Goal: Find contact information: Find contact information

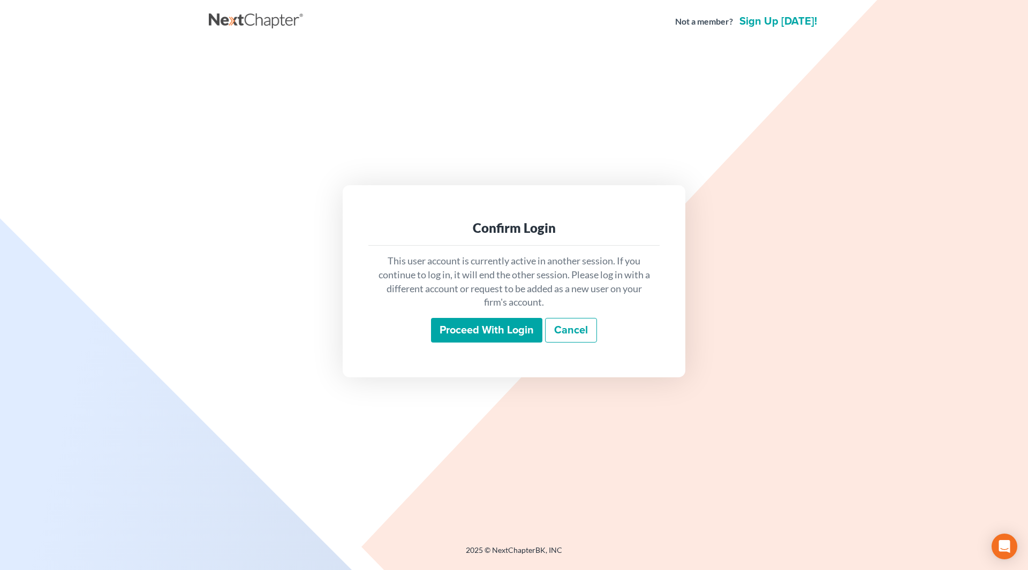
click at [484, 329] on input "Proceed with login" at bounding box center [486, 330] width 111 height 25
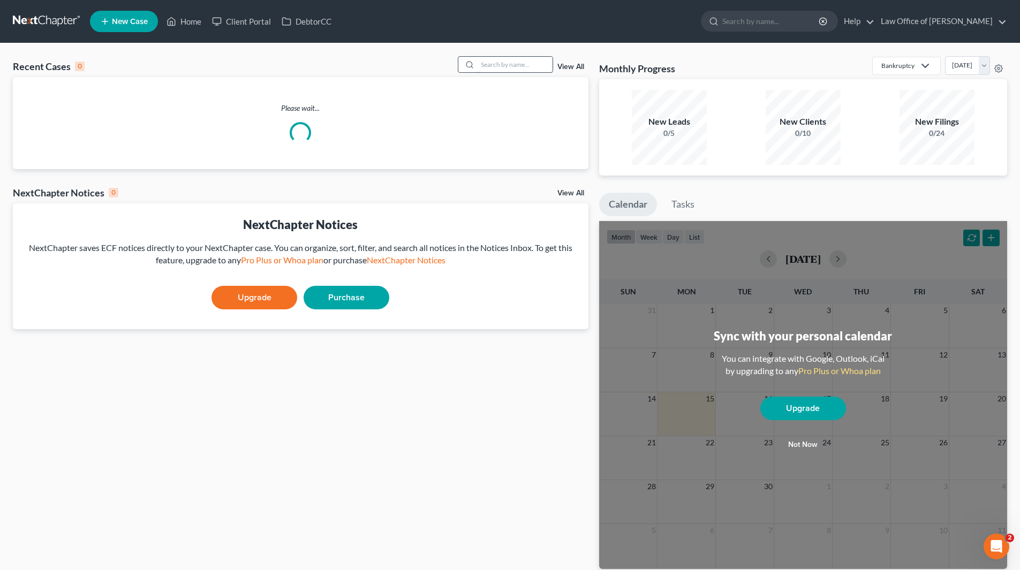
click at [507, 63] on input "search" at bounding box center [514, 65] width 75 height 16
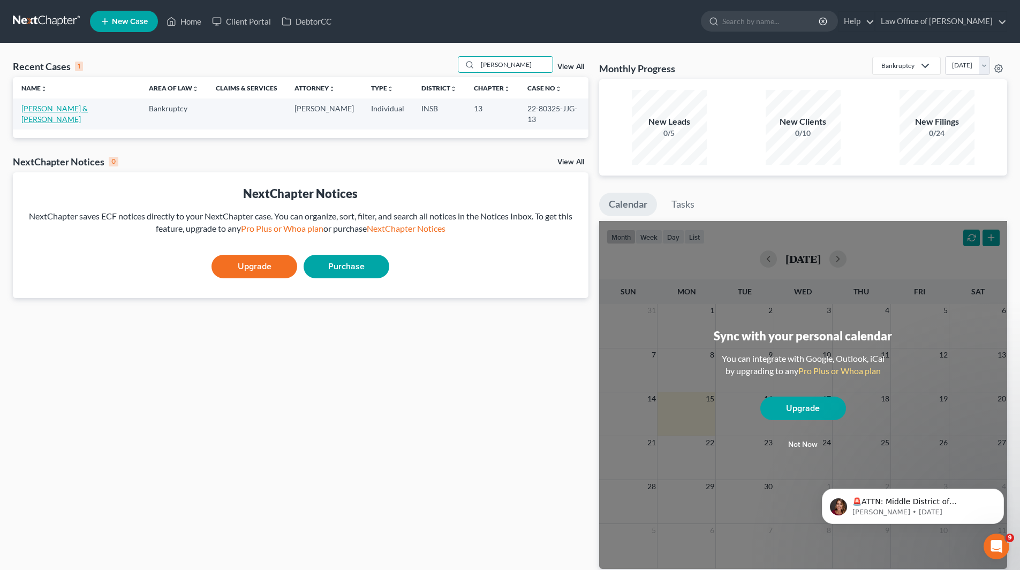
type input "[PERSON_NAME]"
click at [72, 109] on link "[PERSON_NAME] & [PERSON_NAME]" at bounding box center [54, 114] width 66 height 20
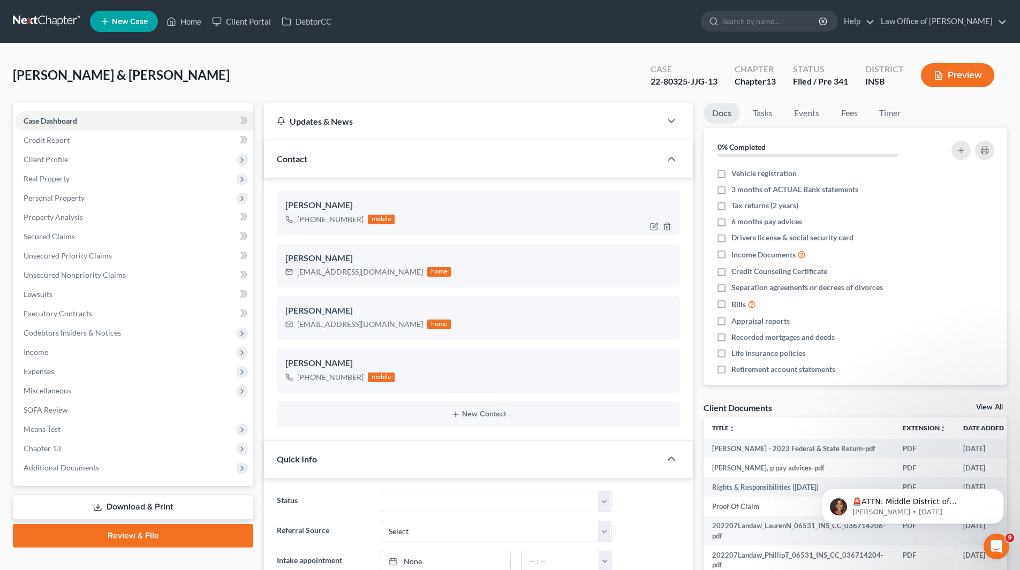
scroll to position [4852, 0]
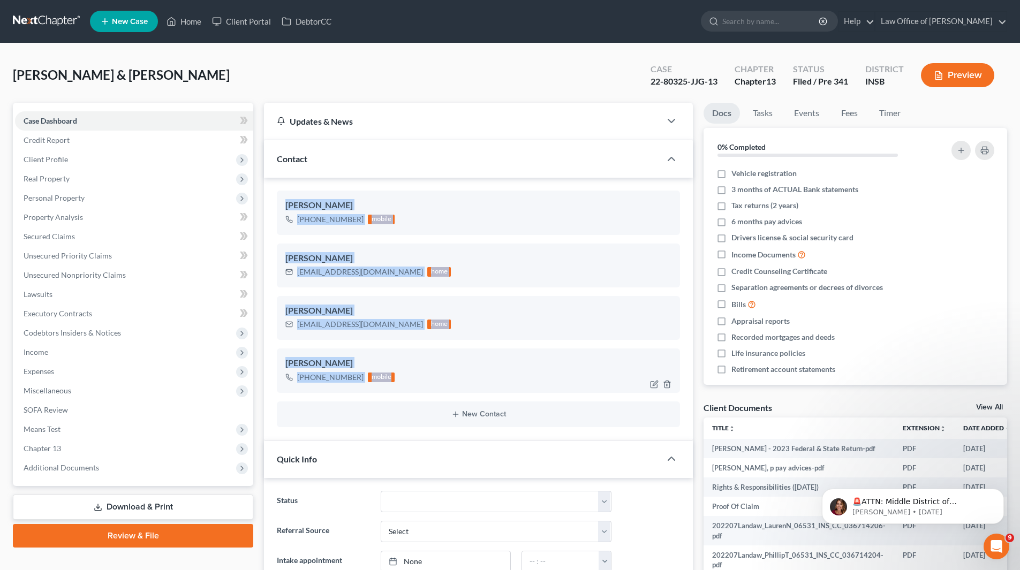
drag, startPoint x: 281, startPoint y: 201, endPoint x: 406, endPoint y: 391, distance: 227.3
click at [406, 391] on ng-include "[PERSON_NAME] [PHONE_NUMBER] mobile [PERSON_NAME] [EMAIL_ADDRESS][DOMAIN_NAME] …" at bounding box center [478, 309] width 403 height 236
copy ng-include "[PERSON_NAME] [PHONE_NUMBER] mobile [PERSON_NAME] [EMAIL_ADDRESS][DOMAIN_NAME] …"
click at [199, 22] on link "Home" at bounding box center [183, 21] width 45 height 19
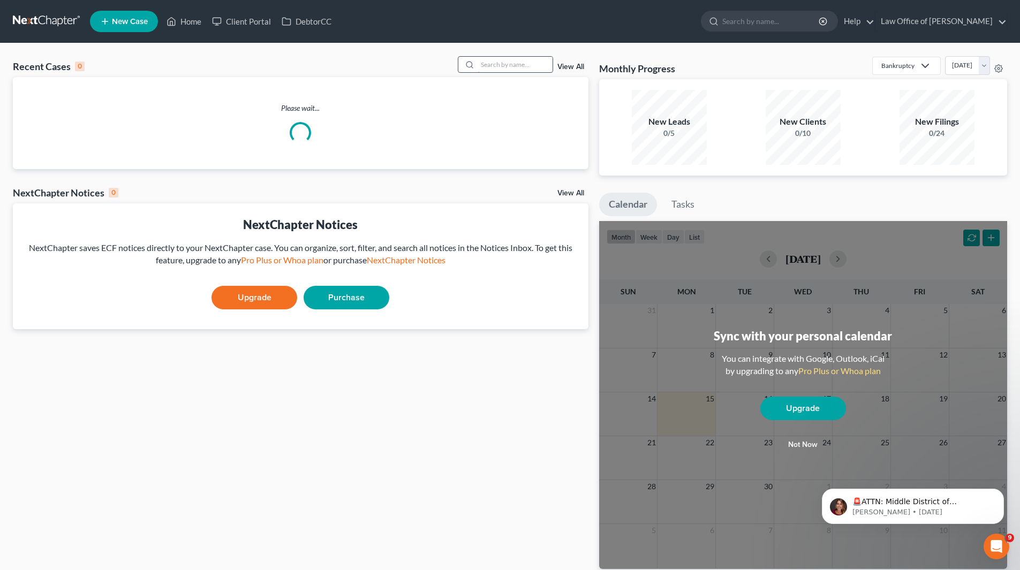
click at [499, 63] on input "search" at bounding box center [514, 65] width 75 height 16
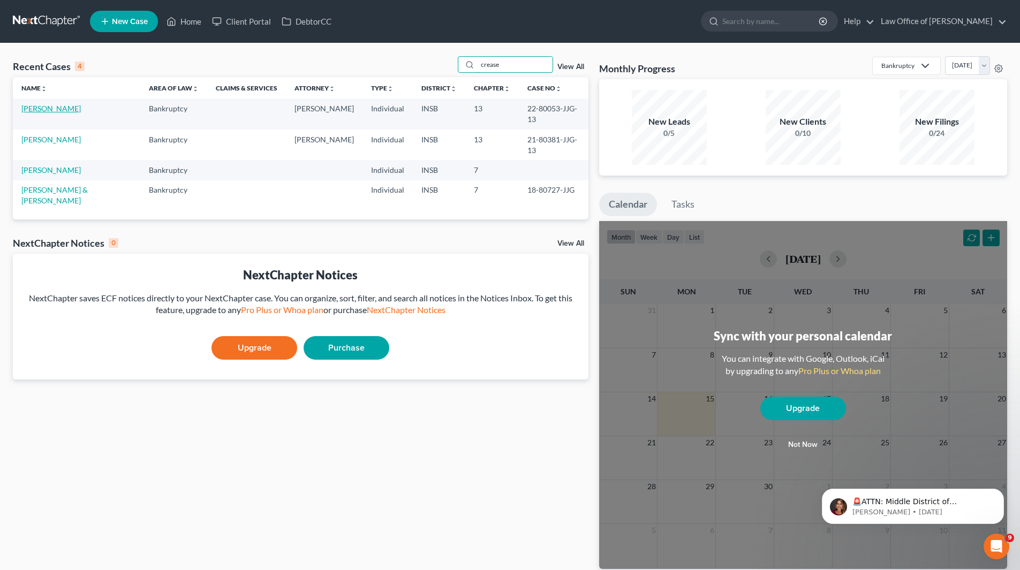
type input "crease"
click at [74, 112] on link "[PERSON_NAME]" at bounding box center [50, 108] width 59 height 9
select select "6"
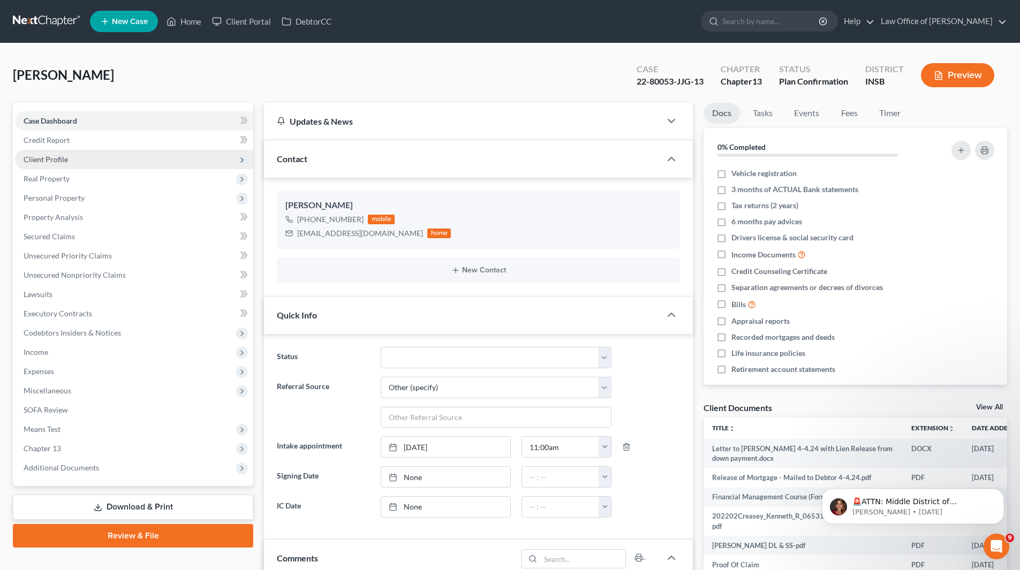
scroll to position [5148, 0]
drag, startPoint x: 309, startPoint y: 216, endPoint x: 361, endPoint y: 219, distance: 52.0
click at [361, 219] on div "[PHONE_NUMBER] mobile" at bounding box center [367, 219] width 165 height 14
click at [324, 221] on div "[PHONE_NUMBER]" at bounding box center [330, 219] width 66 height 11
drag, startPoint x: 306, startPoint y: 217, endPoint x: 361, endPoint y: 219, distance: 55.7
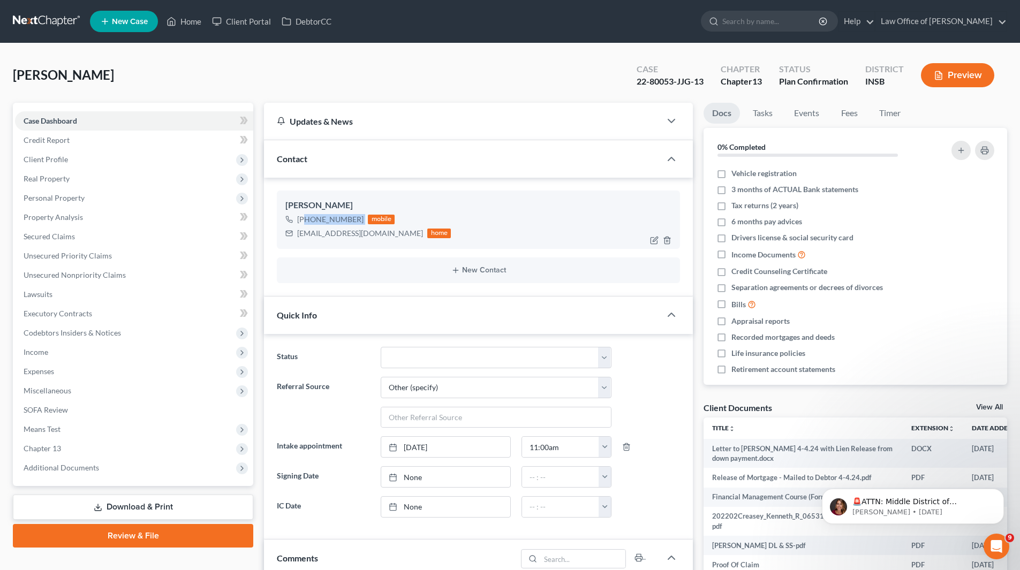
click at [361, 219] on div "[PHONE_NUMBER] mobile" at bounding box center [367, 219] width 165 height 14
copy div "[PHONE_NUMBER]"
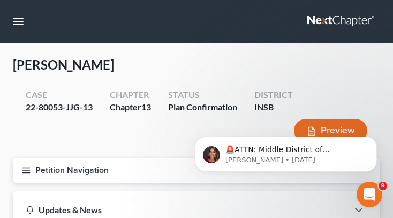
scroll to position [5363, 0]
